Goal: Complete application form

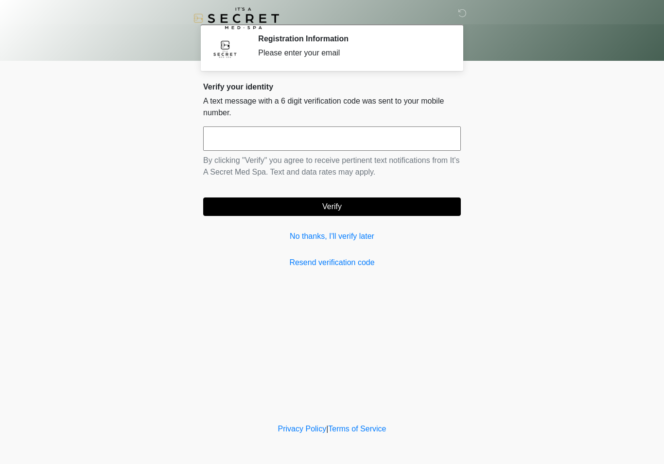
click at [420, 139] on input "text" at bounding box center [332, 138] width 258 height 24
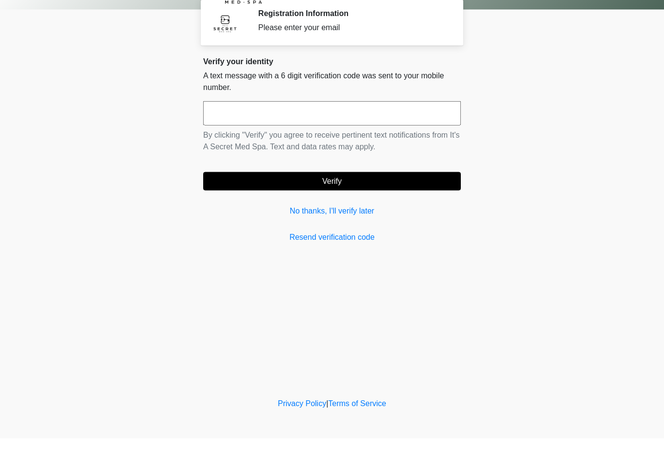
click at [353, 230] on link "No thanks, I'll verify later" at bounding box center [332, 236] width 258 height 12
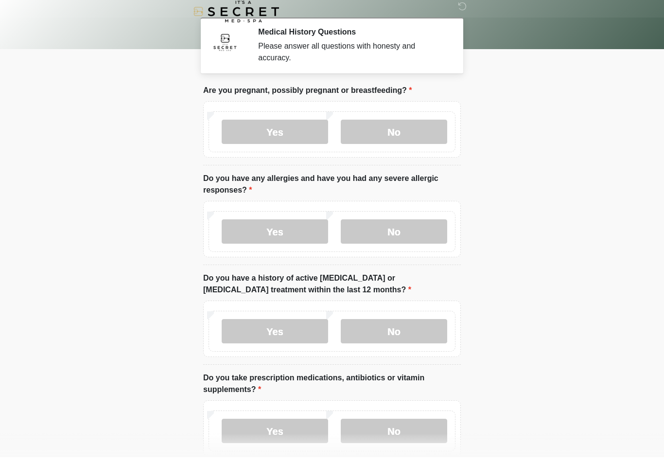
scroll to position [7, 0]
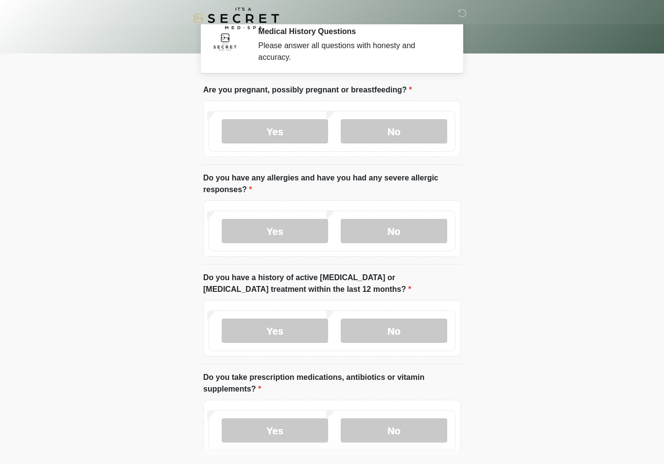
click at [403, 135] on label "No" at bounding box center [394, 131] width 106 height 24
click at [389, 236] on label "No" at bounding box center [394, 231] width 106 height 24
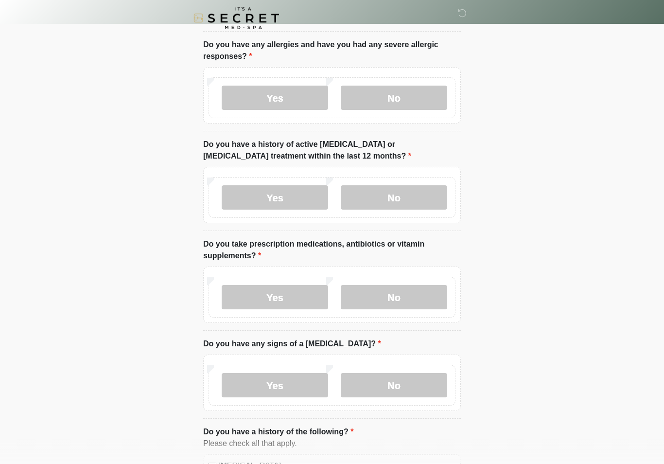
scroll to position [143, 0]
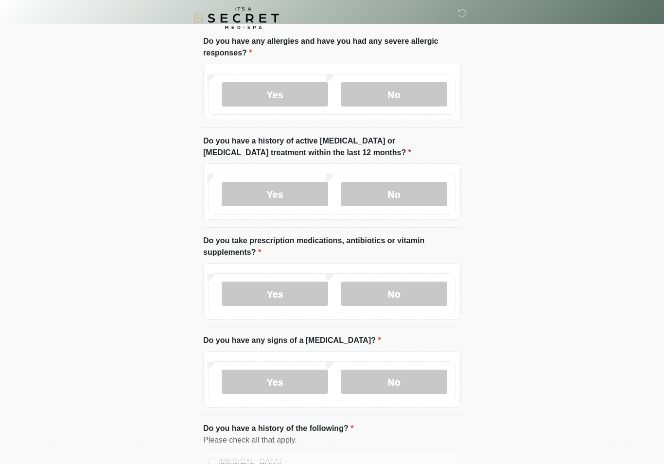
click at [402, 189] on label "No" at bounding box center [394, 194] width 106 height 24
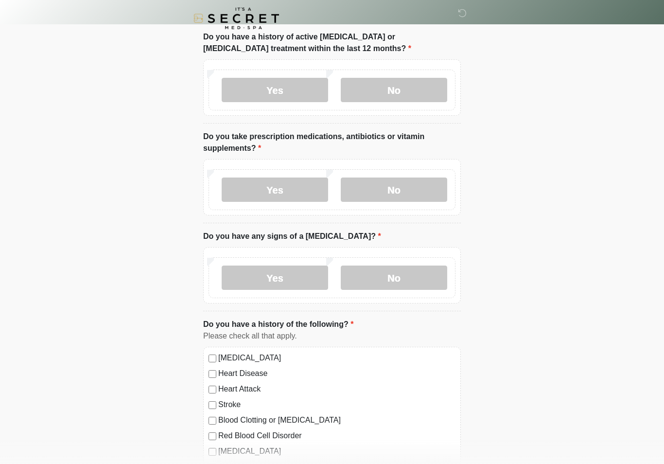
scroll to position [252, 0]
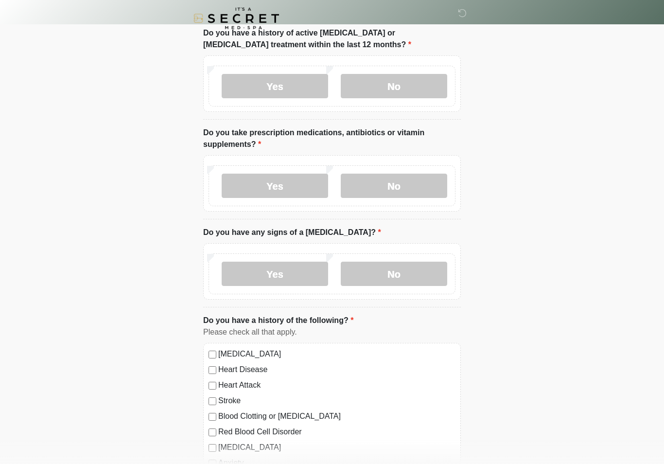
click at [400, 188] on label "No" at bounding box center [394, 185] width 106 height 24
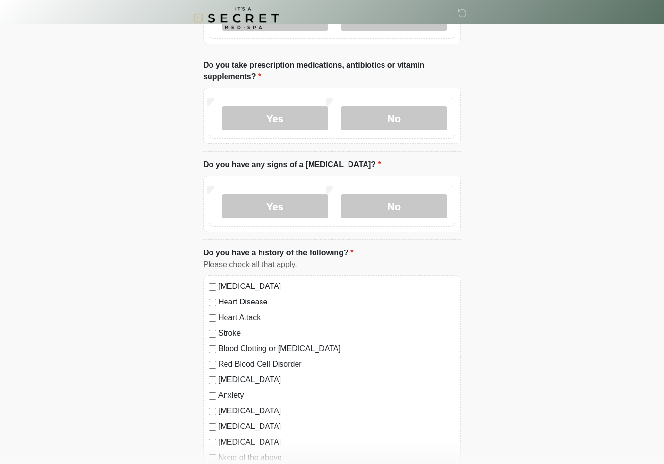
scroll to position [323, 0]
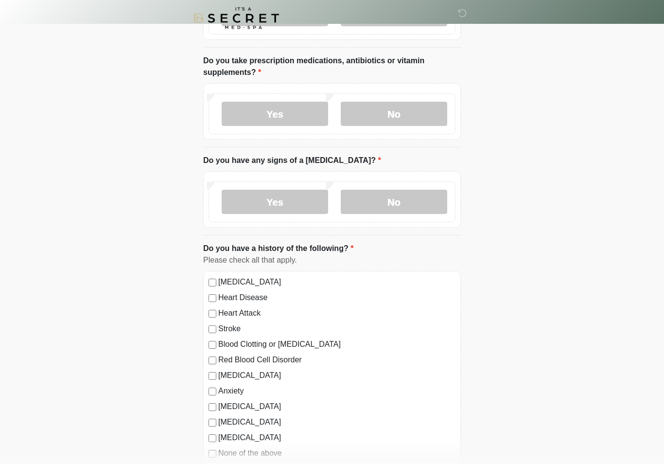
click at [402, 201] on label "No" at bounding box center [394, 202] width 106 height 24
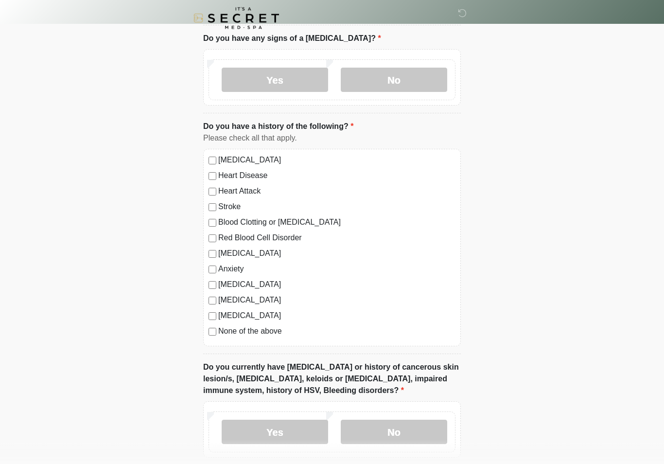
scroll to position [447, 0]
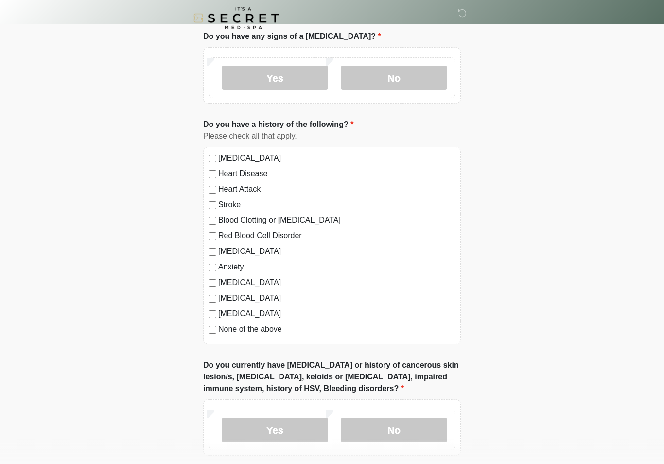
click at [395, 427] on label "No" at bounding box center [394, 430] width 106 height 24
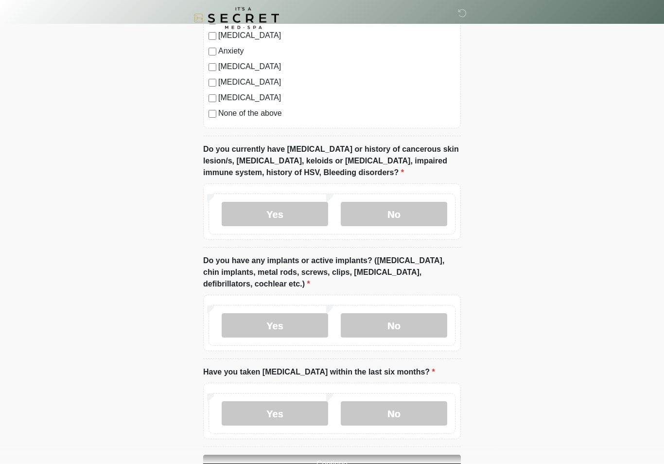
scroll to position [708, 0]
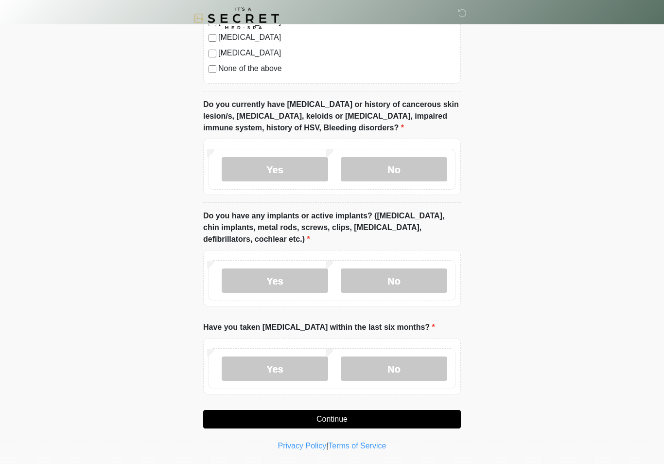
click at [399, 279] on label "No" at bounding box center [394, 280] width 106 height 24
click at [403, 367] on label "No" at bounding box center [394, 368] width 106 height 24
click at [343, 416] on button "Continue" at bounding box center [332, 419] width 258 height 18
click at [335, 418] on button "Continue" at bounding box center [332, 419] width 258 height 18
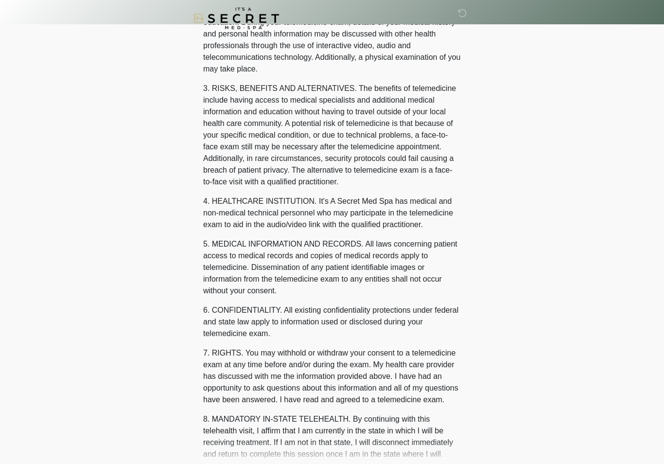
scroll to position [0, 0]
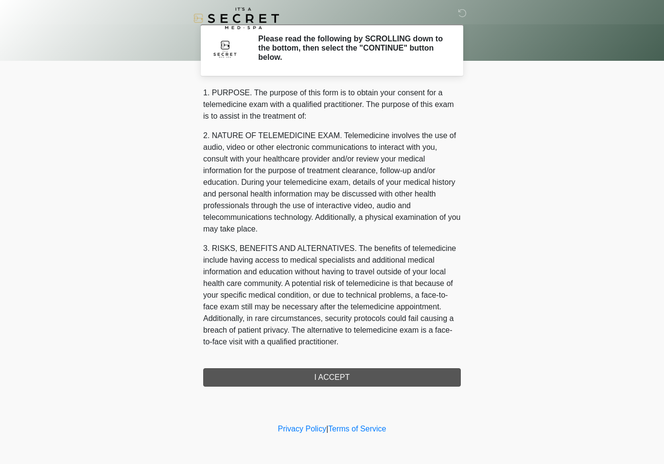
click at [332, 379] on div "1. PURPOSE. The purpose of this form is to obtain your consent for a telemedici…" at bounding box center [332, 236] width 258 height 299
click at [335, 375] on div "1. PURPOSE. The purpose of this form is to obtain your consent for a telemedici…" at bounding box center [332, 236] width 258 height 299
click at [343, 374] on div "1. PURPOSE. The purpose of this form is to obtain your consent for a telemedici…" at bounding box center [332, 236] width 258 height 299
click at [335, 381] on div "1. PURPOSE. The purpose of this form is to obtain your consent for a telemedici…" at bounding box center [332, 236] width 258 height 299
click at [338, 374] on div "1. PURPOSE. The purpose of this form is to obtain your consent for a telemedici…" at bounding box center [332, 236] width 258 height 299
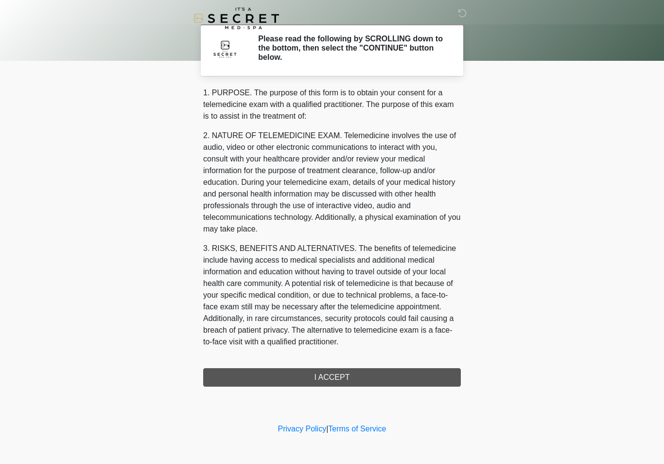
click at [340, 383] on div "1. PURPOSE. The purpose of this form is to obtain your consent for a telemedici…" at bounding box center [332, 236] width 258 height 299
click at [347, 372] on div "1. PURPOSE. The purpose of this form is to obtain your consent for a telemedici…" at bounding box center [332, 236] width 258 height 299
click at [334, 379] on div "1. PURPOSE. The purpose of this form is to obtain your consent for a telemedici…" at bounding box center [332, 236] width 258 height 299
click at [326, 374] on div "1. PURPOSE. The purpose of this form is to obtain your consent for a telemedici…" at bounding box center [332, 236] width 258 height 299
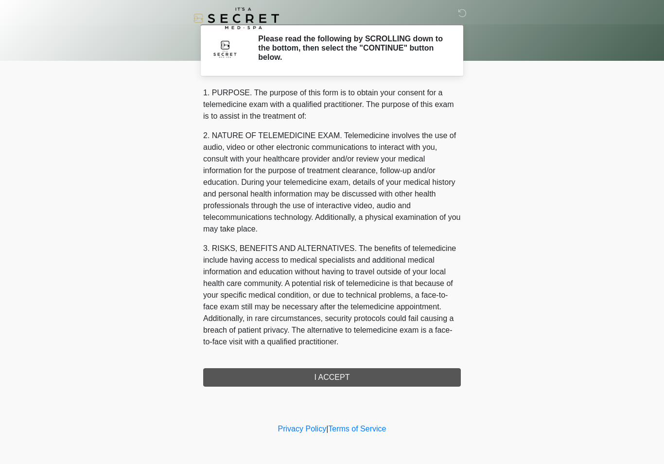
click at [326, 373] on div "1. PURPOSE. The purpose of this form is to obtain your consent for a telemedici…" at bounding box center [332, 236] width 258 height 299
click at [329, 379] on div "1. PURPOSE. The purpose of this form is to obtain your consent for a telemedici…" at bounding box center [332, 236] width 258 height 299
click at [328, 377] on div "1. PURPOSE. The purpose of this form is to obtain your consent for a telemedici…" at bounding box center [332, 236] width 258 height 299
click at [331, 380] on div "1. PURPOSE. The purpose of this form is to obtain your consent for a telemedici…" at bounding box center [332, 236] width 258 height 299
click at [334, 383] on div "1. PURPOSE. The purpose of this form is to obtain your consent for a telemedici…" at bounding box center [332, 236] width 258 height 299
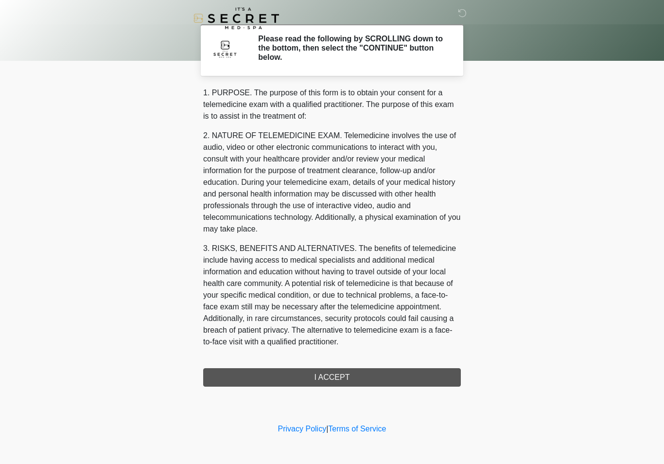
click at [334, 383] on div "1. PURPOSE. The purpose of this form is to obtain your consent for a telemedici…" at bounding box center [332, 236] width 258 height 299
click at [345, 375] on div "1. PURPOSE. The purpose of this form is to obtain your consent for a telemedici…" at bounding box center [332, 236] width 258 height 299
click at [343, 377] on div "1. PURPOSE. The purpose of this form is to obtain your consent for a telemedici…" at bounding box center [332, 236] width 258 height 299
click at [217, 460] on div "Privacy Policy | Terms of Service" at bounding box center [332, 443] width 664 height 41
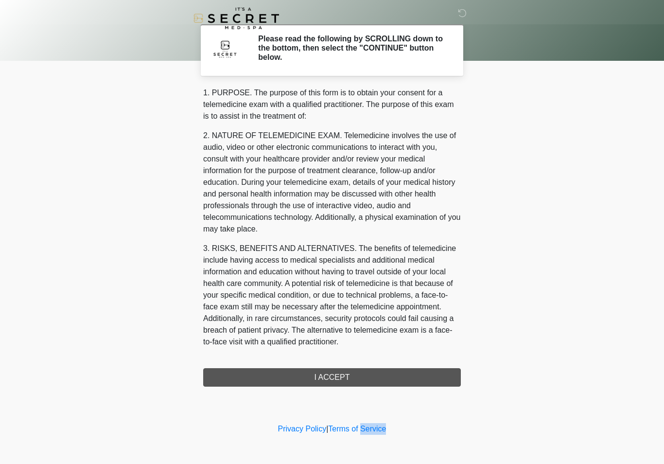
click at [328, 455] on div "Privacy Policy | Terms of Service" at bounding box center [332, 443] width 664 height 41
click at [336, 383] on div "1. PURPOSE. The purpose of this form is to obtain your consent for a telemedici…" at bounding box center [332, 236] width 258 height 299
click at [345, 376] on div "1. PURPOSE. The purpose of this form is to obtain your consent for a telemedici…" at bounding box center [332, 236] width 258 height 299
click at [347, 375] on div "1. PURPOSE. The purpose of this form is to obtain your consent for a telemedici…" at bounding box center [332, 236] width 258 height 299
click at [346, 375] on div "1. PURPOSE. The purpose of this form is to obtain your consent for a telemedici…" at bounding box center [332, 236] width 258 height 299
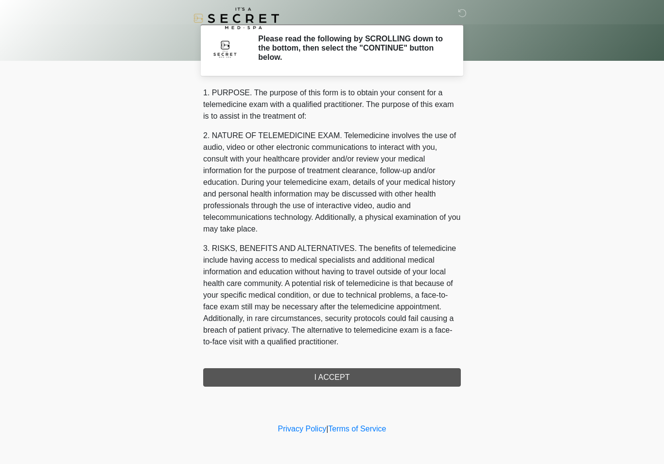
click at [332, 379] on div "1. PURPOSE. The purpose of this form is to obtain your consent for a telemedici…" at bounding box center [332, 236] width 258 height 299
click at [331, 379] on div "1. PURPOSE. The purpose of this form is to obtain your consent for a telemedici…" at bounding box center [332, 236] width 258 height 299
click at [324, 379] on div "1. PURPOSE. The purpose of this form is to obtain your consent for a telemedici…" at bounding box center [332, 236] width 258 height 299
click at [323, 378] on div "1. PURPOSE. The purpose of this form is to obtain your consent for a telemedici…" at bounding box center [332, 236] width 258 height 299
click at [339, 373] on div "1. PURPOSE. The purpose of this form is to obtain your consent for a telemedici…" at bounding box center [332, 236] width 258 height 299
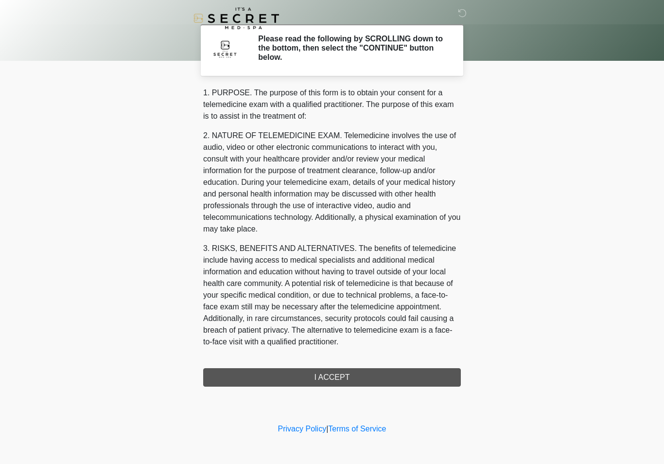
click at [339, 373] on div "1. PURPOSE. The purpose of this form is to obtain your consent for a telemedici…" at bounding box center [332, 236] width 258 height 299
click at [349, 375] on div "1. PURPOSE. The purpose of this form is to obtain your consent for a telemedici…" at bounding box center [332, 236] width 258 height 299
click at [333, 378] on div "1. PURPOSE. The purpose of this form is to obtain your consent for a telemedici…" at bounding box center [332, 236] width 258 height 299
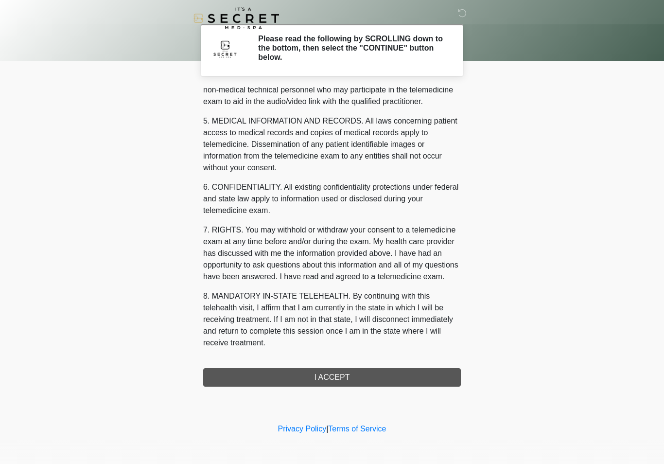
scroll to position [295, 0]
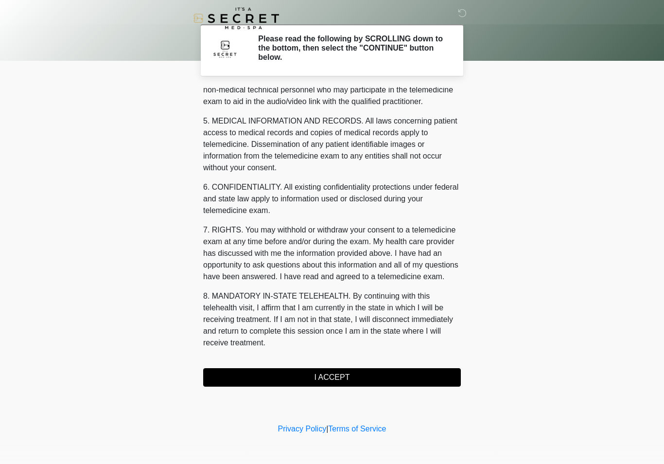
click at [340, 373] on button "I ACCEPT" at bounding box center [332, 377] width 258 height 18
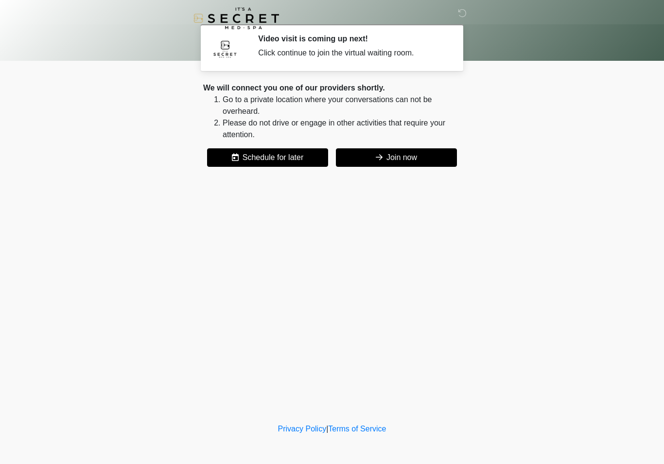
click at [399, 155] on button "Join now" at bounding box center [396, 157] width 121 height 18
